Goal: Task Accomplishment & Management: Manage account settings

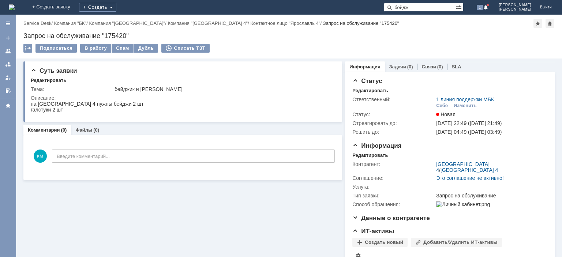
type input "бейдж"
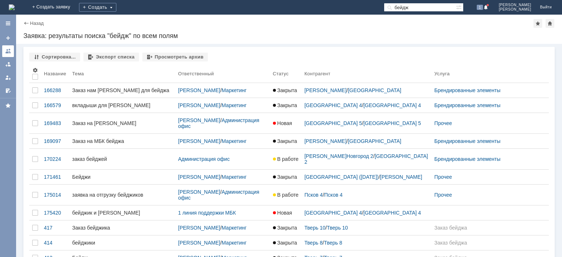
click at [8, 51] on div at bounding box center [8, 51] width 6 height 6
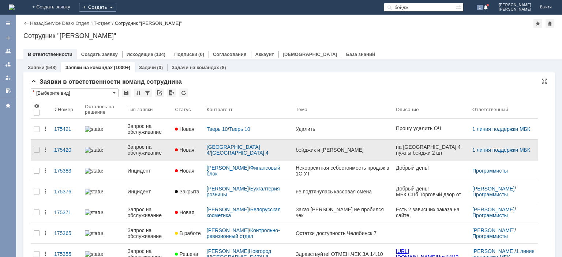
click at [152, 151] on div "Запрос на обслуживание" at bounding box center [148, 150] width 42 height 12
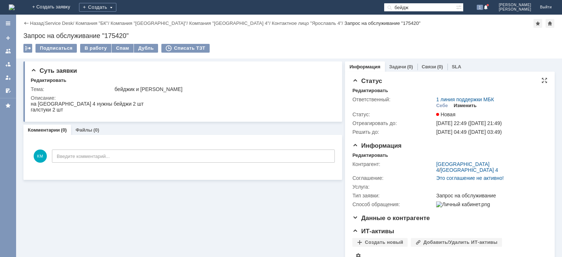
click at [464, 106] on div "Изменить" at bounding box center [465, 106] width 23 height 6
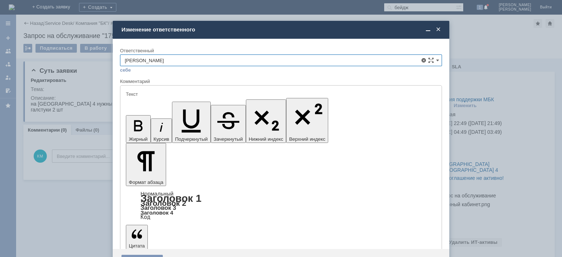
click at [133, 99] on span "Маркетинг" at bounding box center [281, 102] width 313 height 6
type input "Маркетинг"
click at [155, 255] on div "Сохранить" at bounding box center [142, 261] width 41 height 12
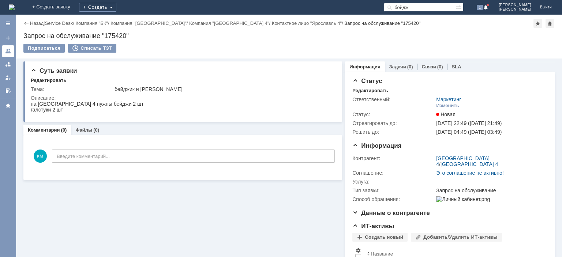
click at [8, 53] on div at bounding box center [8, 51] width 6 height 6
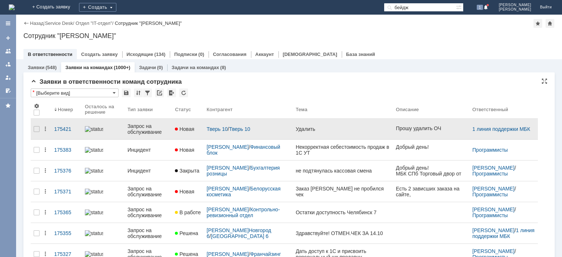
click at [134, 127] on div "Запрос на обслуживание" at bounding box center [148, 129] width 42 height 12
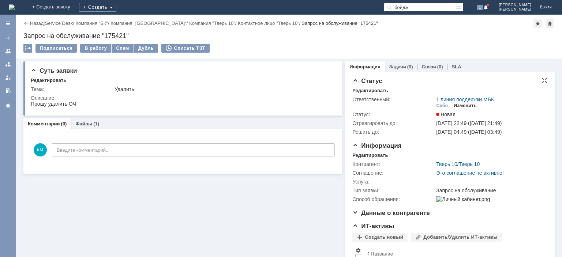
click at [460, 107] on div "Изменить" at bounding box center [465, 106] width 23 height 6
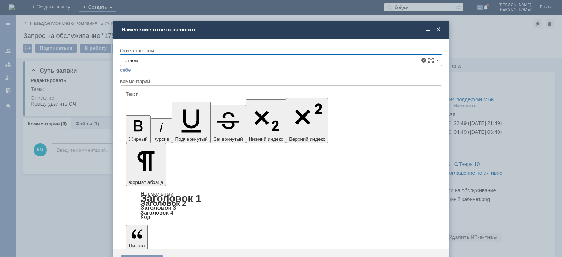
click at [211, 104] on span "Отложенные чеки" at bounding box center [281, 102] width 313 height 6
type input "Отложенные чеки"
click at [149, 255] on div "Сохранить" at bounding box center [142, 261] width 41 height 12
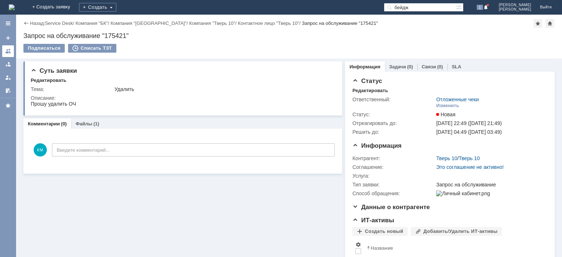
click at [4, 50] on link at bounding box center [8, 51] width 12 height 12
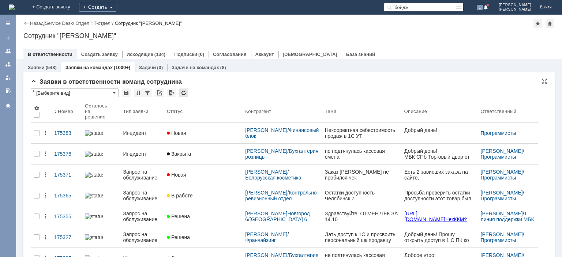
click at [182, 90] on div at bounding box center [183, 93] width 9 height 9
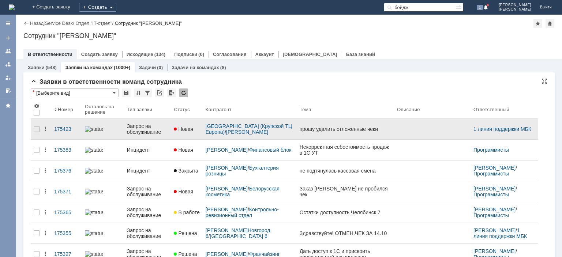
click at [142, 135] on link "Запрос на обслуживание" at bounding box center [147, 129] width 47 height 21
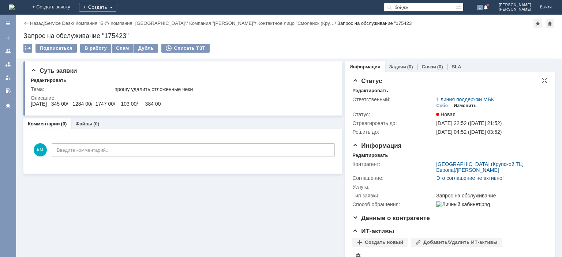
click at [461, 106] on div "Изменить" at bounding box center [465, 106] width 23 height 6
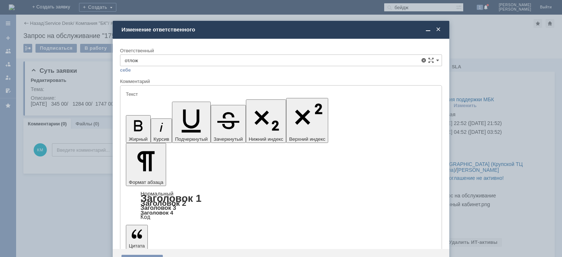
click at [204, 101] on span "Отложенные чеки" at bounding box center [281, 102] width 313 height 6
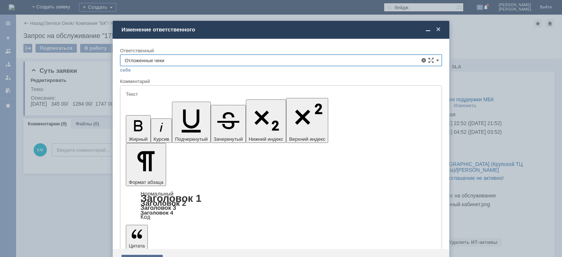
type input "Отложенные чеки"
click at [144, 255] on div "Сохранить" at bounding box center [142, 261] width 41 height 12
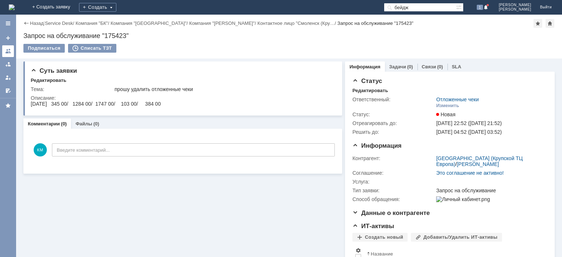
click at [7, 51] on div at bounding box center [8, 51] width 6 height 6
